Goal: Navigation & Orientation: Find specific page/section

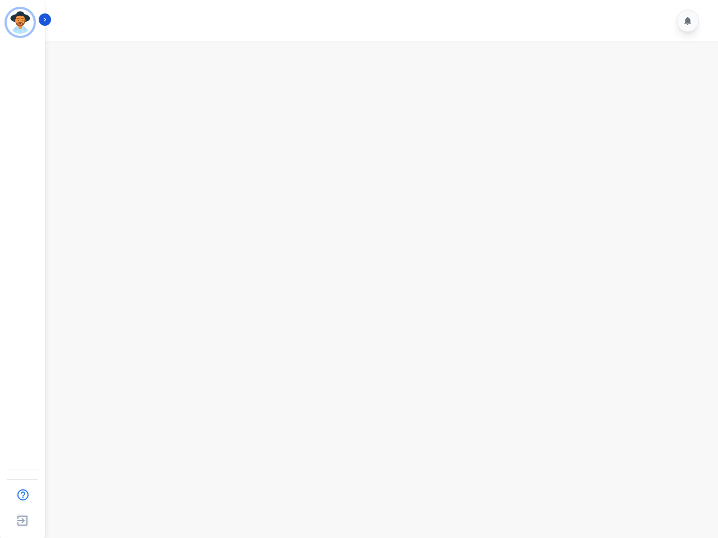
click at [20, 22] on img "Sidebar" at bounding box center [20, 22] width 27 height 27
click at [22, 495] on img "Sidebar" at bounding box center [22, 495] width 21 height 21
click at [22, 521] on img "Sidebar" at bounding box center [22, 520] width 20 height 21
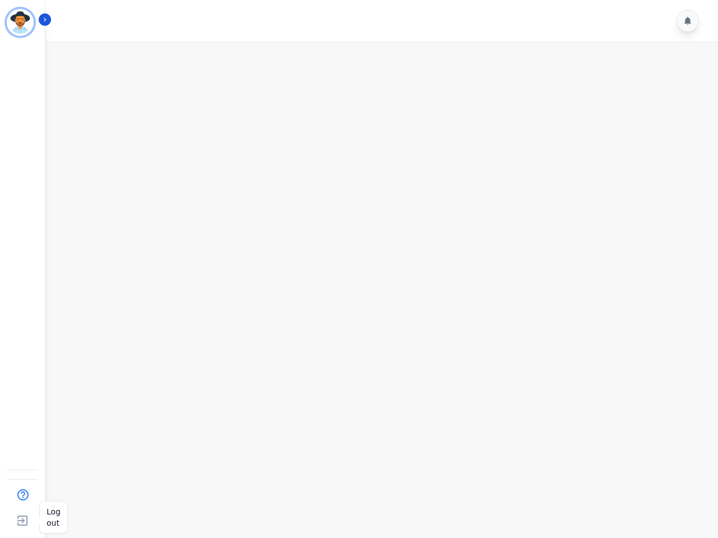
click at [22, 521] on img "Sidebar" at bounding box center [22, 520] width 20 height 21
click at [45, 20] on icon "Sidebar" at bounding box center [45, 20] width 8 height 8
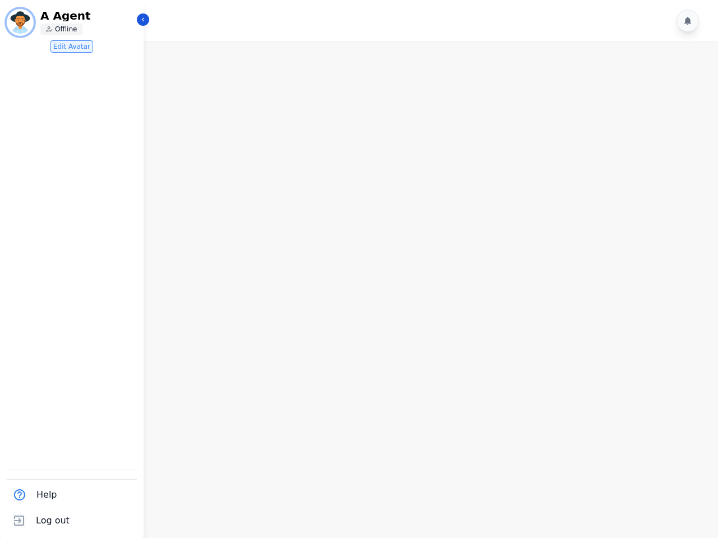
click at [688, 21] on icon at bounding box center [687, 21] width 7 height 8
